Goal: Information Seeking & Learning: Check status

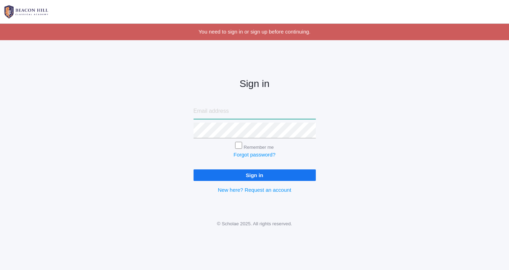
type input "[PERSON_NAME][EMAIL_ADDRESS][DOMAIN_NAME]"
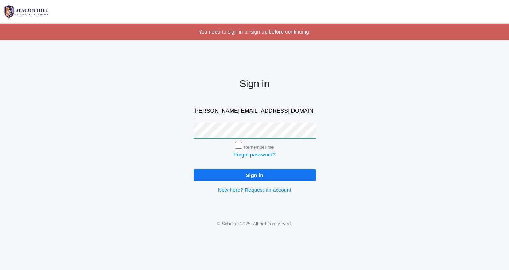
click at [254, 174] on input "Sign in" at bounding box center [254, 175] width 122 height 12
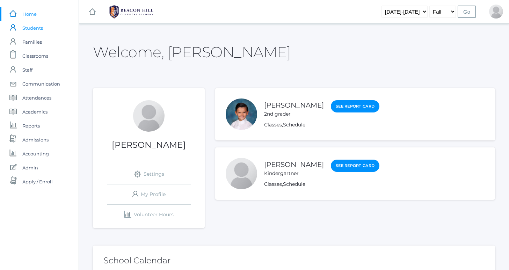
click at [34, 27] on span "Students" at bounding box center [32, 28] width 21 height 14
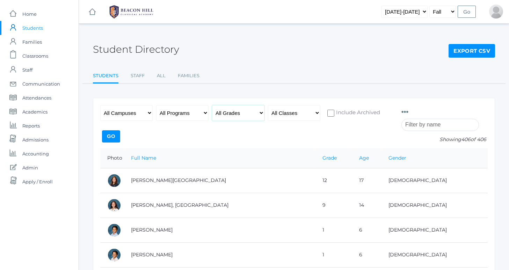
select select "1"
click at [426, 127] on input "search" at bounding box center [440, 125] width 78 height 12
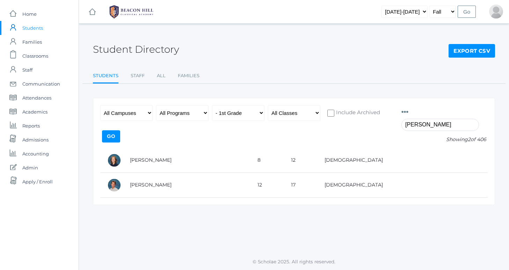
type input "fowler"
select select "any"
click at [442, 129] on input "fowler" at bounding box center [440, 125] width 78 height 12
click at [422, 125] on input "fowler" at bounding box center [440, 125] width 78 height 12
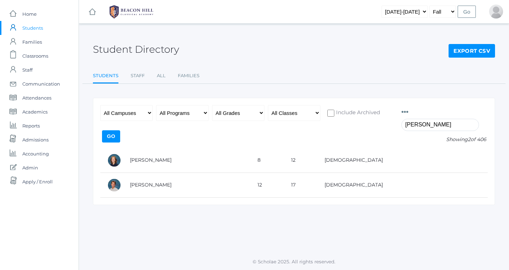
click at [422, 125] on input "fowler" at bounding box center [440, 125] width 78 height 12
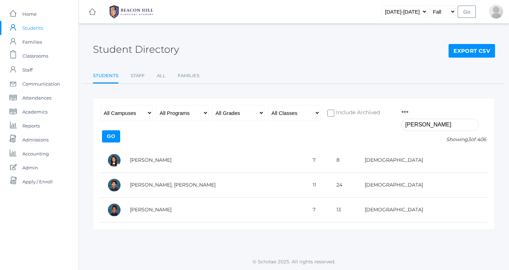
type input "Julian"
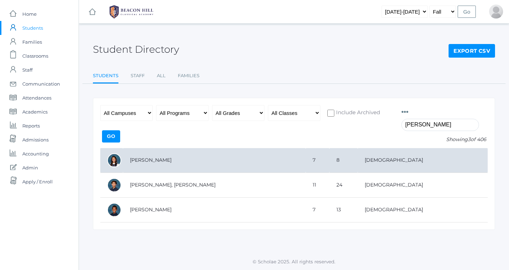
drag, startPoint x: 422, startPoint y: 125, endPoint x: 149, endPoint y: 162, distance: 275.6
click at [149, 162] on td "Benson, Juliana" at bounding box center [214, 160] width 183 height 25
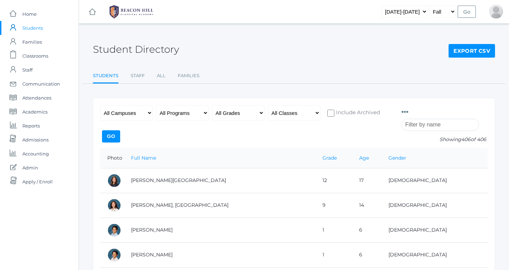
click at [430, 125] on input "search" at bounding box center [440, 125] width 78 height 12
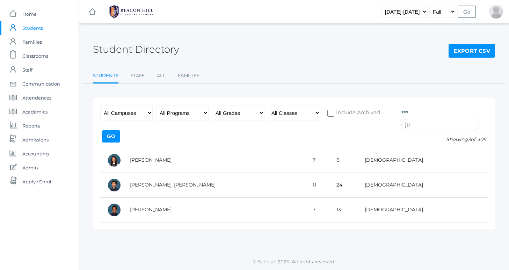
type input "j"
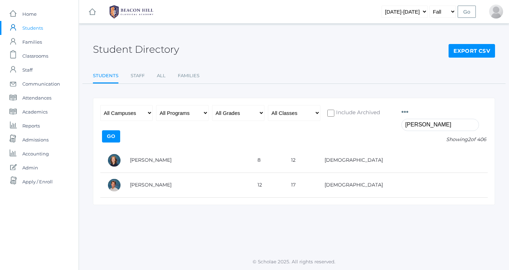
type input "fowler"
click at [424, 125] on input "fowler" at bounding box center [440, 125] width 78 height 12
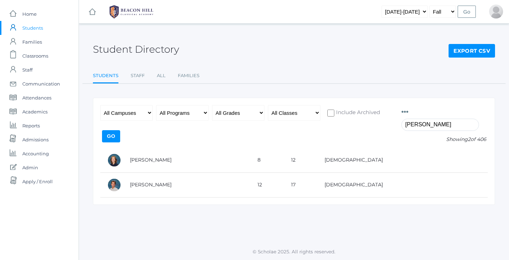
type input "fowler"
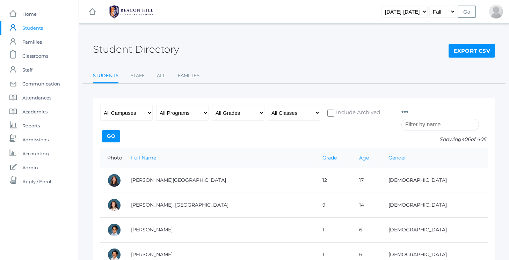
click at [421, 124] on input "search" at bounding box center [440, 125] width 78 height 12
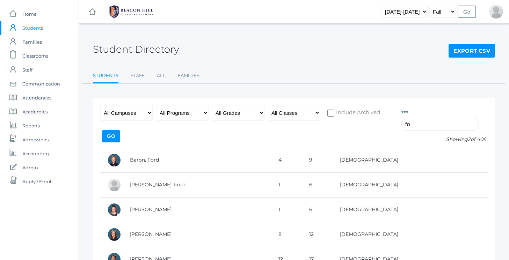
type input "f"
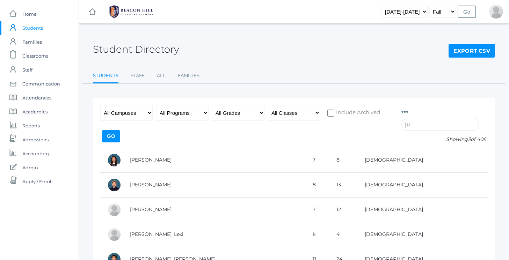
type input "j"
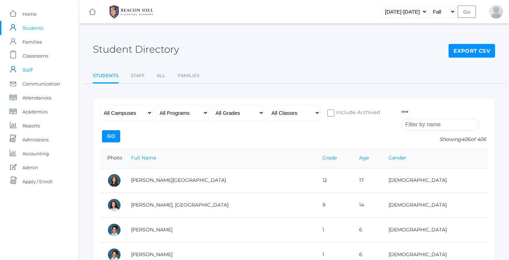
click at [31, 70] on span "Staff" at bounding box center [27, 70] width 10 height 14
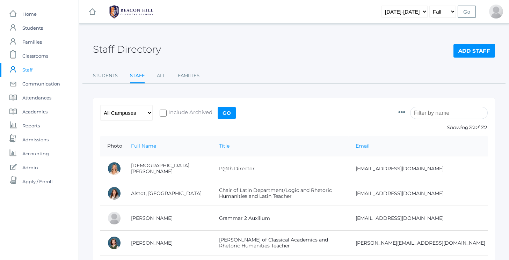
click at [438, 111] on input "search" at bounding box center [449, 113] width 78 height 12
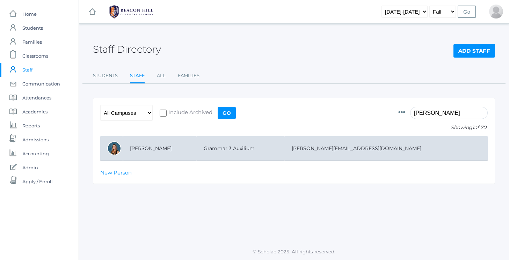
type input "fowler"
click at [164, 148] on td "Fowler, Juliana" at bounding box center [160, 148] width 74 height 25
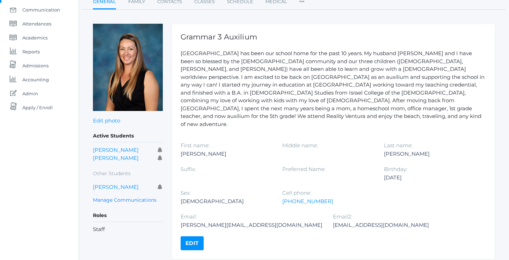
scroll to position [74, 0]
click at [110, 186] on link "[PERSON_NAME]" at bounding box center [116, 187] width 46 height 7
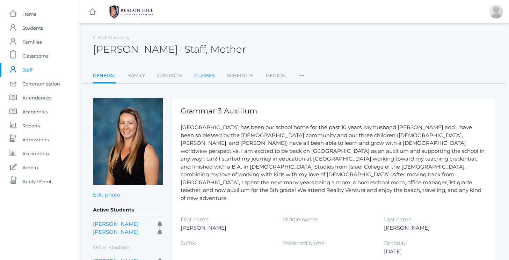
click at [203, 74] on link "Classes" at bounding box center [204, 76] width 21 height 14
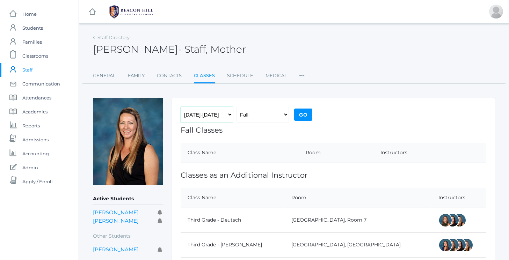
select select "2019-2020"
select select "1"
click at [305, 119] on input "Go" at bounding box center [303, 115] width 18 height 12
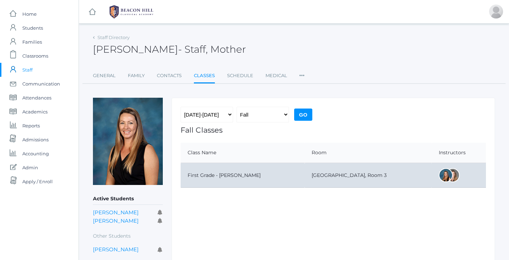
click at [211, 175] on td "First Grade - [PERSON_NAME]" at bounding box center [243, 175] width 124 height 25
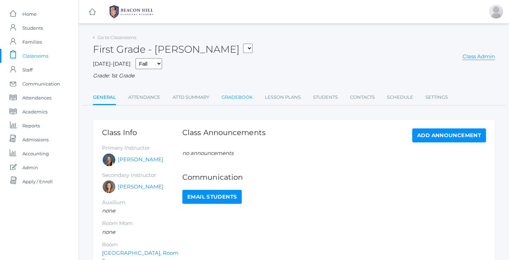
click at [245, 96] on link "Gradebook" at bounding box center [236, 97] width 31 height 14
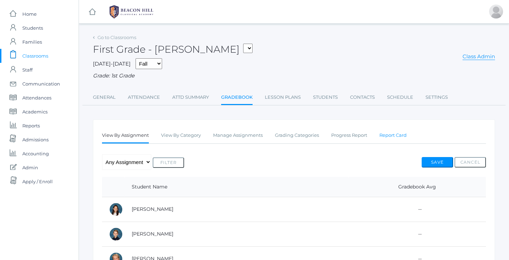
click at [395, 132] on link "Report Card" at bounding box center [392, 135] width 27 height 14
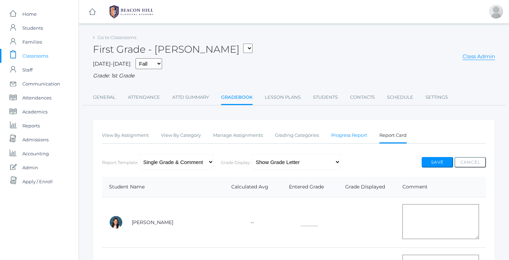
click at [345, 133] on link "Progress Report" at bounding box center [349, 135] width 36 height 14
click at [398, 132] on link "Report Card" at bounding box center [392, 135] width 27 height 14
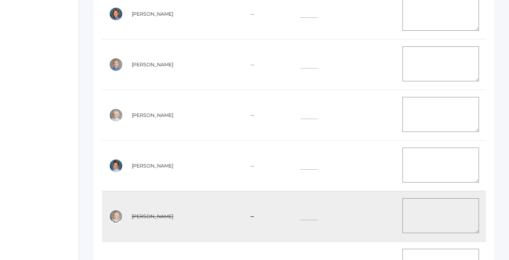
scroll to position [916, 0]
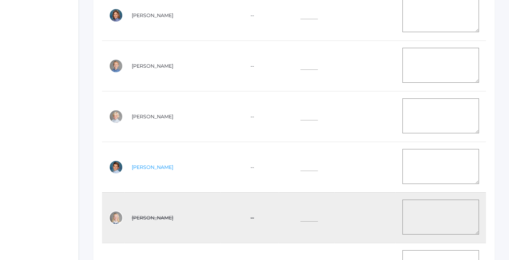
click at [140, 165] on link "Vasso, Cal" at bounding box center [153, 167] width 42 height 6
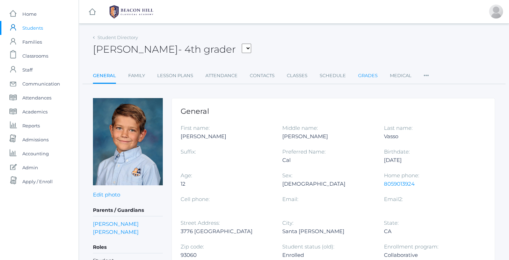
click at [367, 75] on link "Grades" at bounding box center [368, 76] width 20 height 14
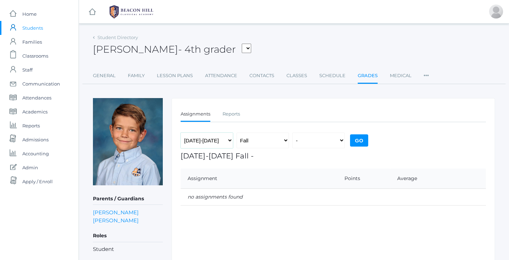
select select "[DATE]-[DATE]"
click at [361, 137] on input "Go" at bounding box center [359, 140] width 18 height 12
select select "[DATE]-[DATE]"
click at [361, 144] on input "Go" at bounding box center [359, 140] width 18 height 12
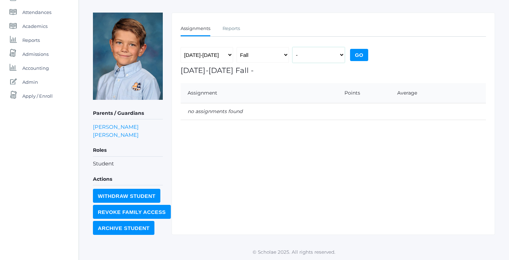
scroll to position [86, 0]
click at [228, 30] on link "Reports" at bounding box center [230, 29] width 17 height 14
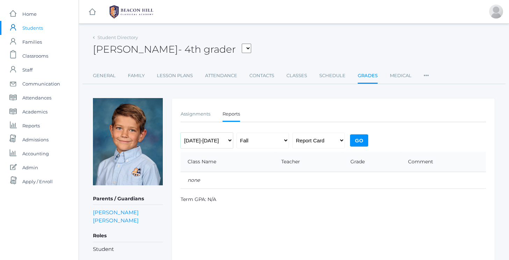
select select "[DATE]-[DATE]"
click at [360, 141] on input "Go" at bounding box center [359, 140] width 18 height 12
select select "[DATE]-[DATE]"
click at [363, 138] on input "Go" at bounding box center [359, 140] width 18 height 12
select select "[DATE]-[DATE]"
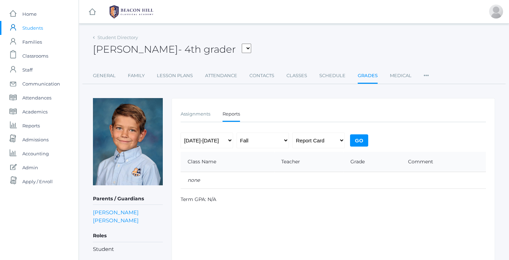
click at [356, 141] on input "Go" at bounding box center [359, 140] width 18 height 12
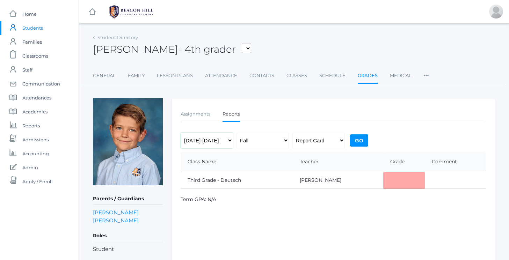
select select "[DATE]-[DATE]"
click at [361, 138] on input "Go" at bounding box center [359, 140] width 18 height 12
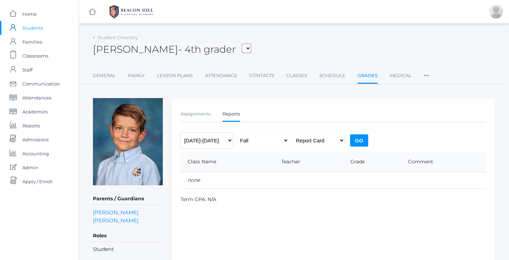
select select "[DATE]-[DATE]"
click at [360, 141] on input "Go" at bounding box center [359, 140] width 18 height 12
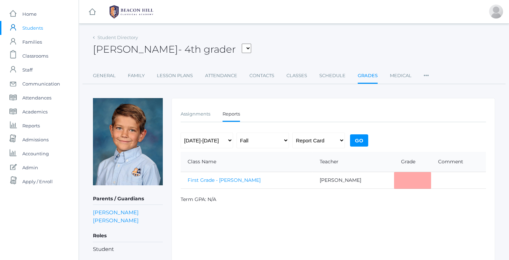
click at [221, 180] on link "First Grade - [PERSON_NAME]" at bounding box center [224, 180] width 73 height 6
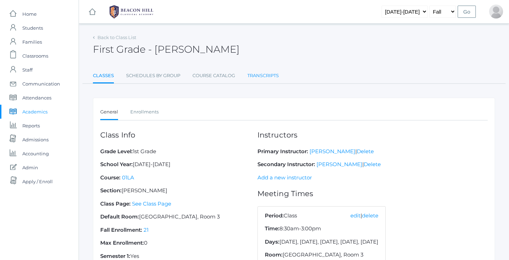
click at [261, 76] on link "Transcripts" at bounding box center [262, 76] width 31 height 14
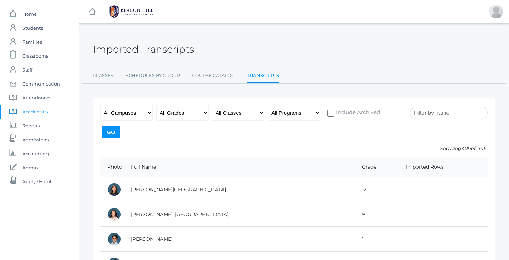
click at [429, 111] on input "search" at bounding box center [449, 113] width 78 height 12
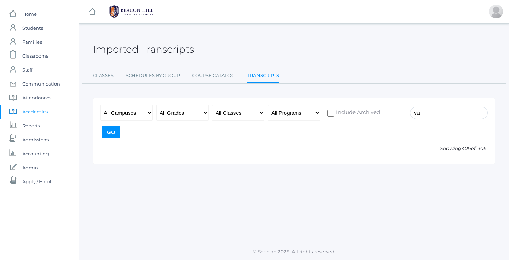
type input "v"
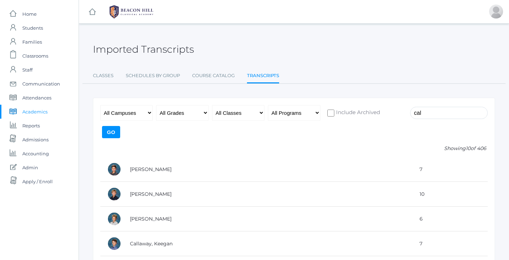
type input "cal"
click at [332, 112] on input "Include Archived" at bounding box center [330, 113] width 7 height 7
checkbox input "true"
click at [433, 114] on input "cal" at bounding box center [449, 113] width 78 height 12
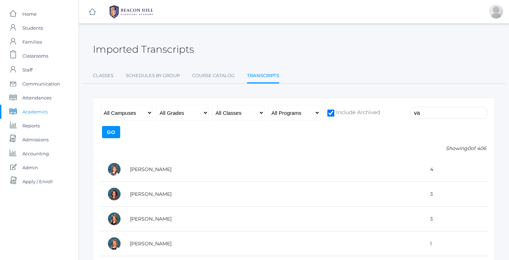
type input "v"
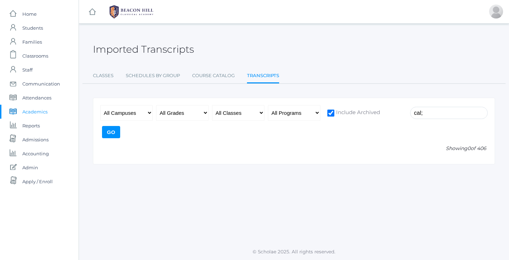
type input "cal"
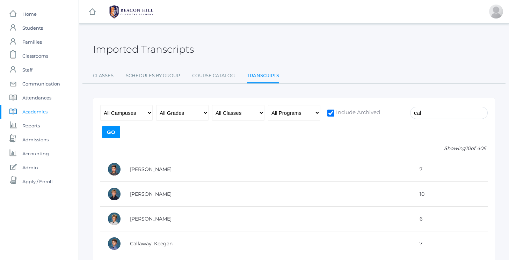
click at [111, 133] on input "Go" at bounding box center [111, 132] width 18 height 12
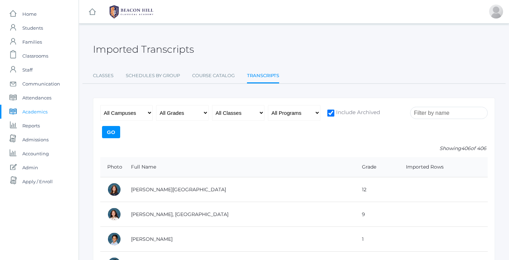
click at [434, 113] on input "search" at bounding box center [449, 113] width 78 height 12
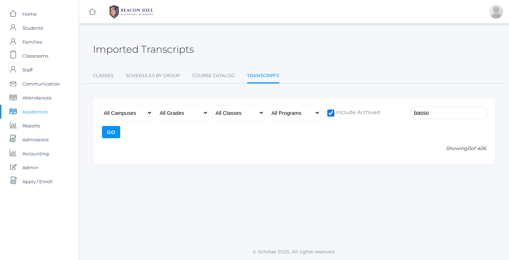
type input "basso"
drag, startPoint x: 434, startPoint y: 113, endPoint x: 119, endPoint y: 138, distance: 315.9
click at [119, 138] on input "Go" at bounding box center [111, 132] width 18 height 12
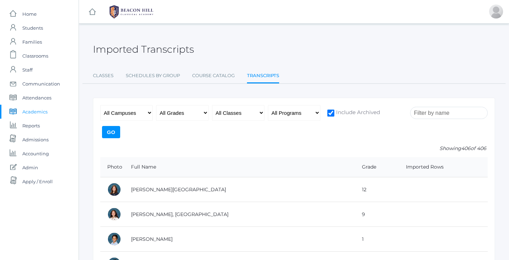
click at [432, 112] on input "search" at bounding box center [449, 113] width 78 height 12
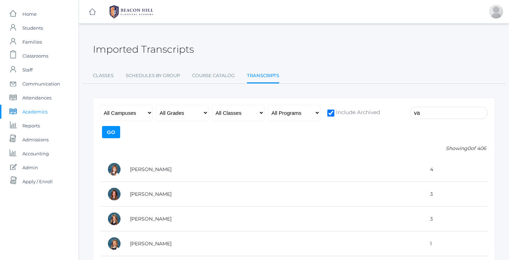
type input "v"
type input "cal"
click at [355, 144] on div "cal All Campuses [GEOGRAPHIC_DATA] All Grades Grammar - Kindergarten - 1st Grad…" at bounding box center [294, 255] width 402 height 315
click at [421, 63] on div "Imported Transcripts Classes Schedules By Group Course Catalog Transcripts Clas…" at bounding box center [294, 57] width 402 height 51
click at [430, 116] on input "cal" at bounding box center [449, 113] width 78 height 12
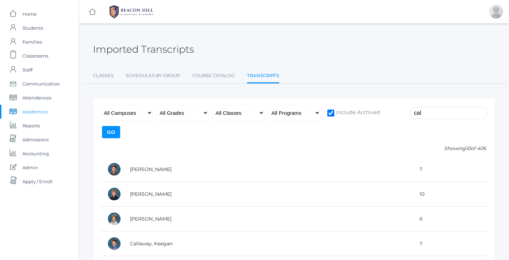
click at [430, 116] on input "cal" at bounding box center [449, 113] width 78 height 12
